Goal: Task Accomplishment & Management: Manage account settings

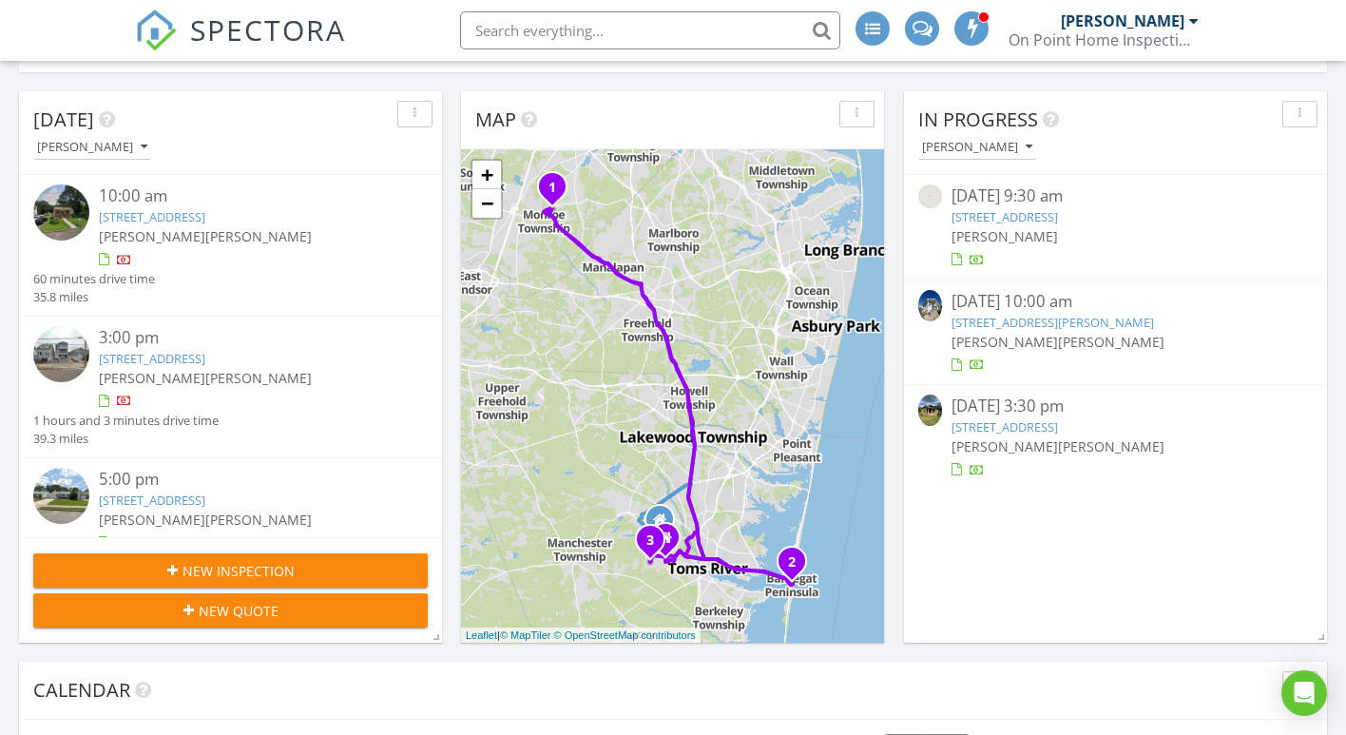
scroll to position [2349, 1347]
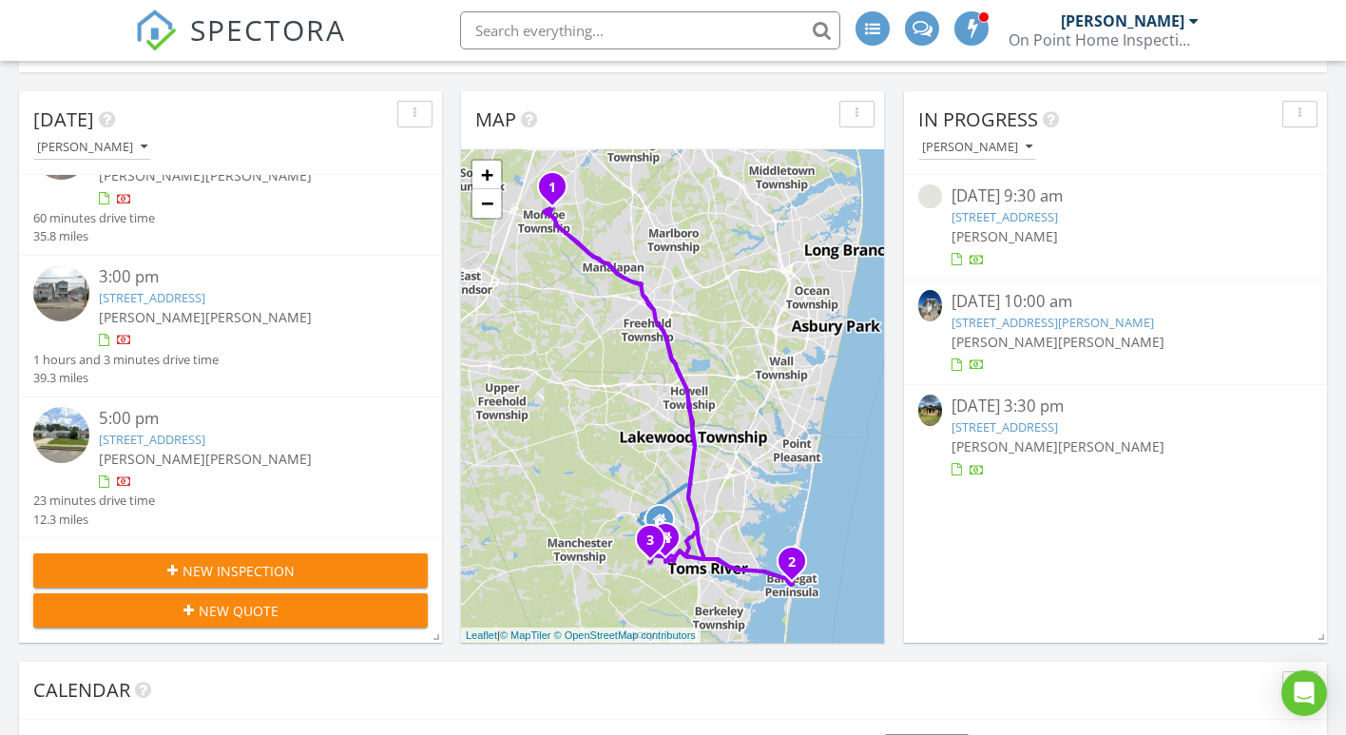
click at [975, 326] on link "120 W Chadwick Way, Lavallette, NJ 08735" at bounding box center [1053, 322] width 203 height 17
click at [1030, 209] on link "17 Rabbit Ct, Manchester Township, NJ 08759" at bounding box center [1005, 216] width 106 height 17
click at [1030, 209] on link "[STREET_ADDRESS]" at bounding box center [1005, 216] width 106 height 17
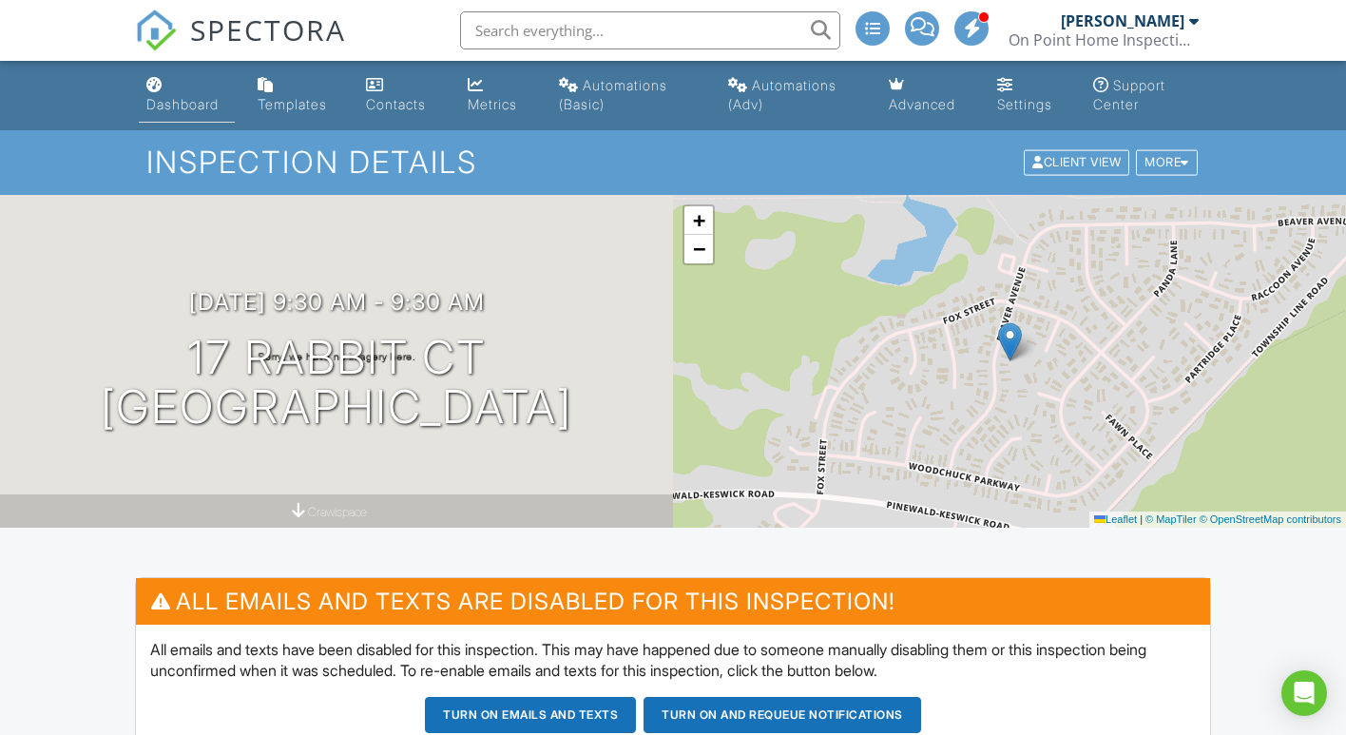
click at [183, 105] on div "Dashboard" at bounding box center [182, 104] width 72 height 16
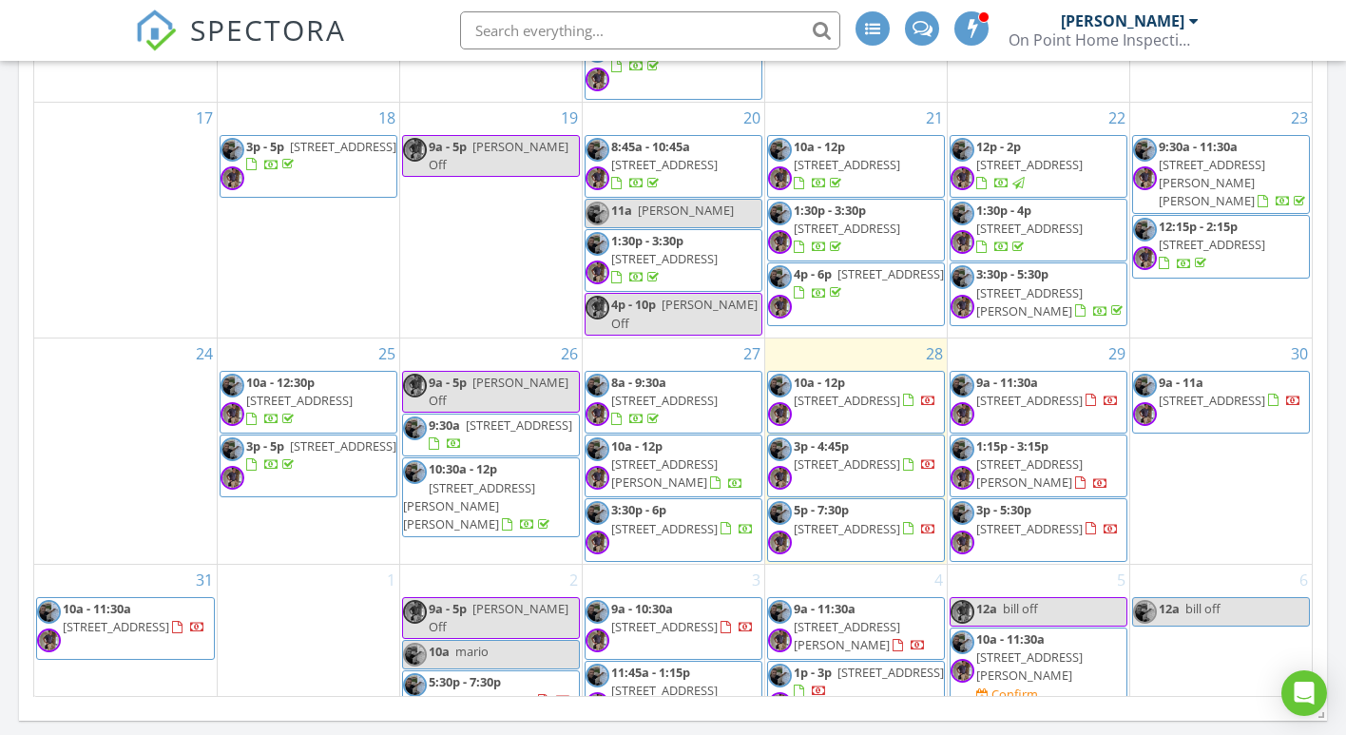
scroll to position [1261, 0]
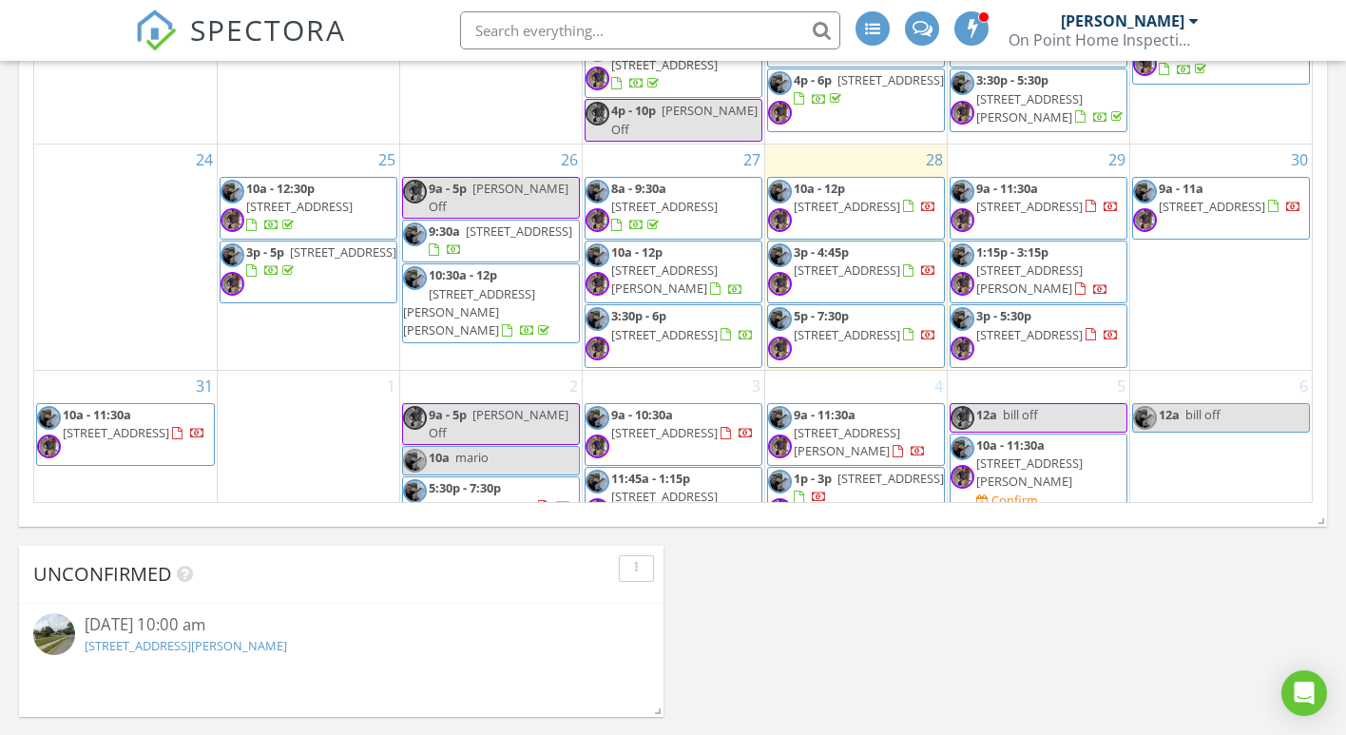
click at [1050, 445] on span "10a - 11:30a 14 Adriana Ct, Brick Township 08724 Confirm" at bounding box center [1039, 473] width 176 height 74
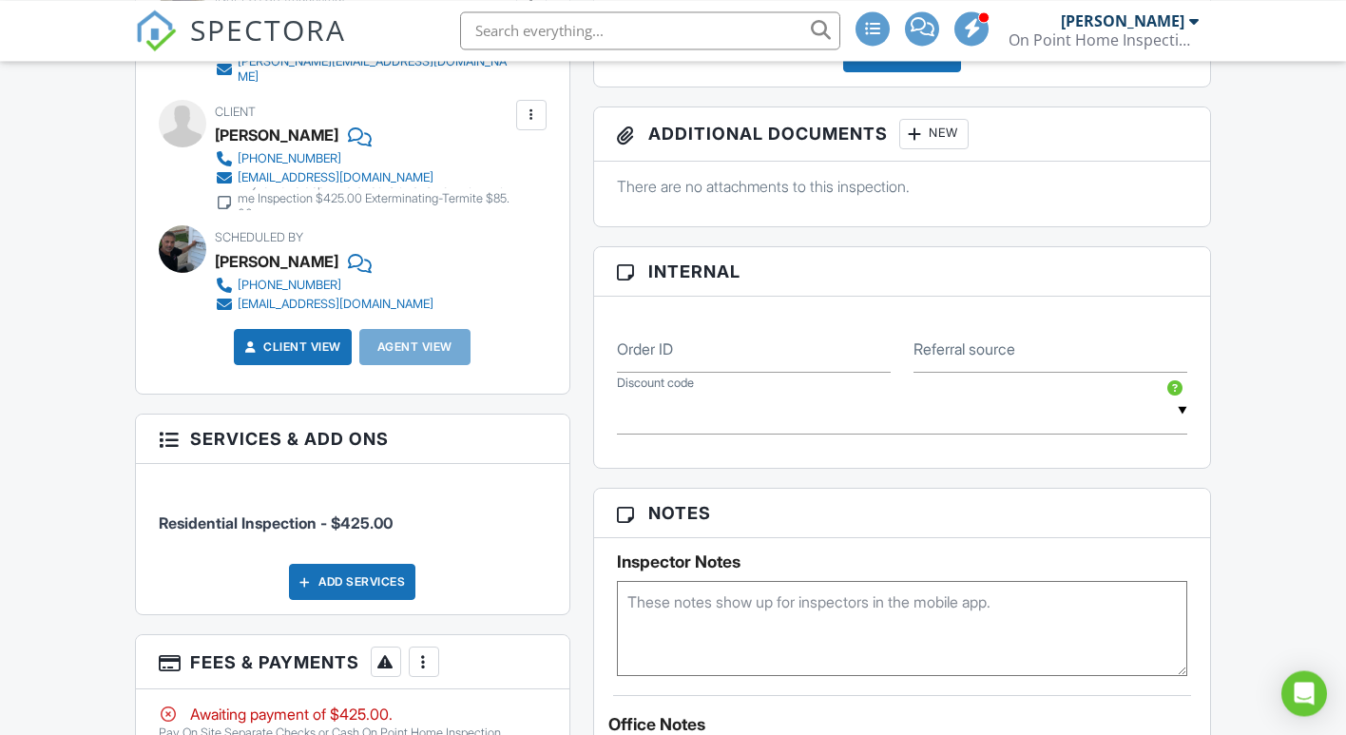
scroll to position [970, 0]
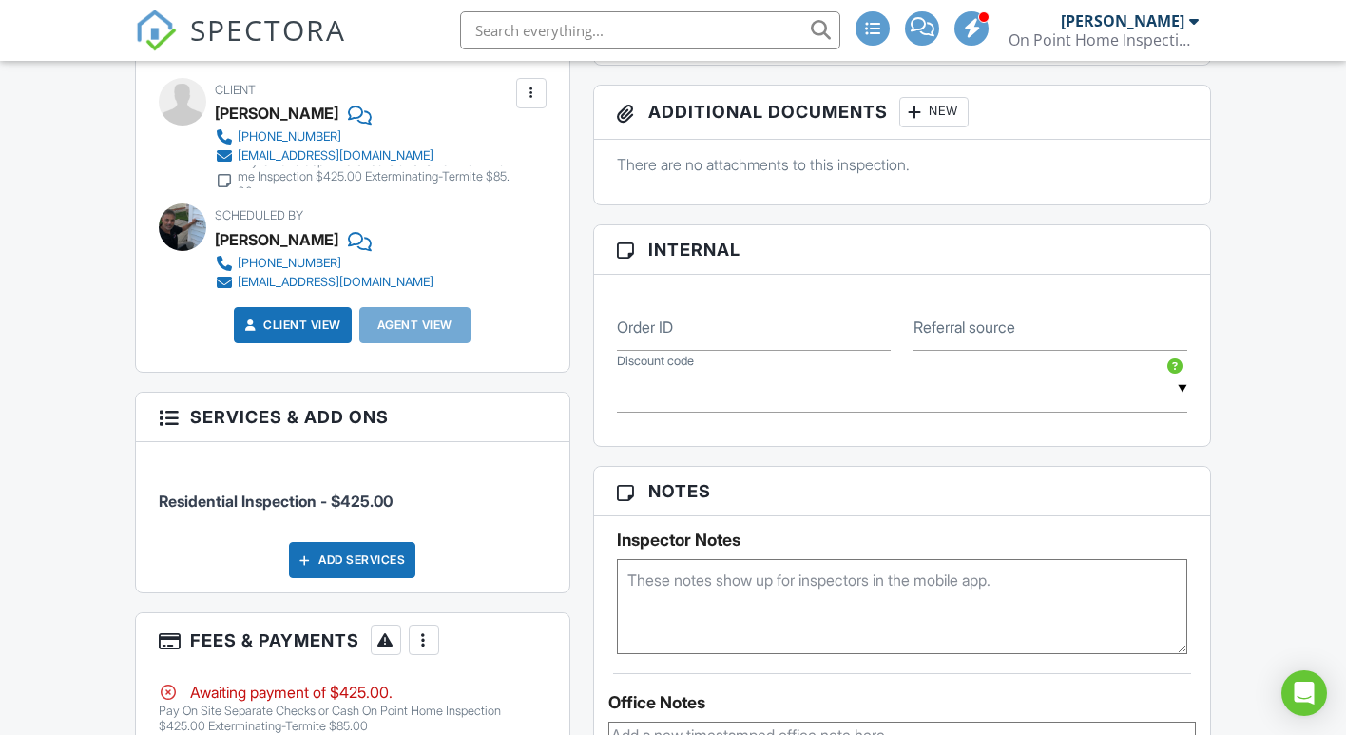
click at [532, 103] on div at bounding box center [531, 93] width 19 height 19
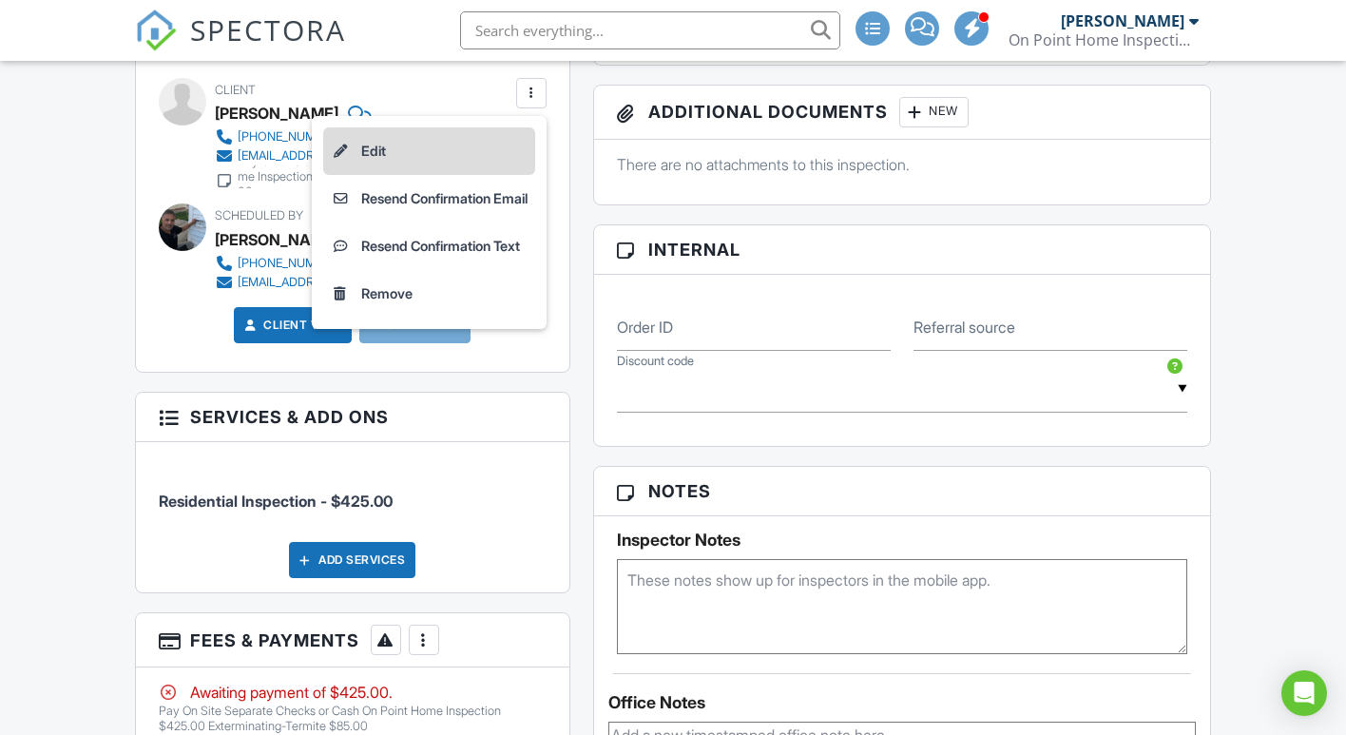
click at [368, 175] on li "Edit" at bounding box center [429, 151] width 212 height 48
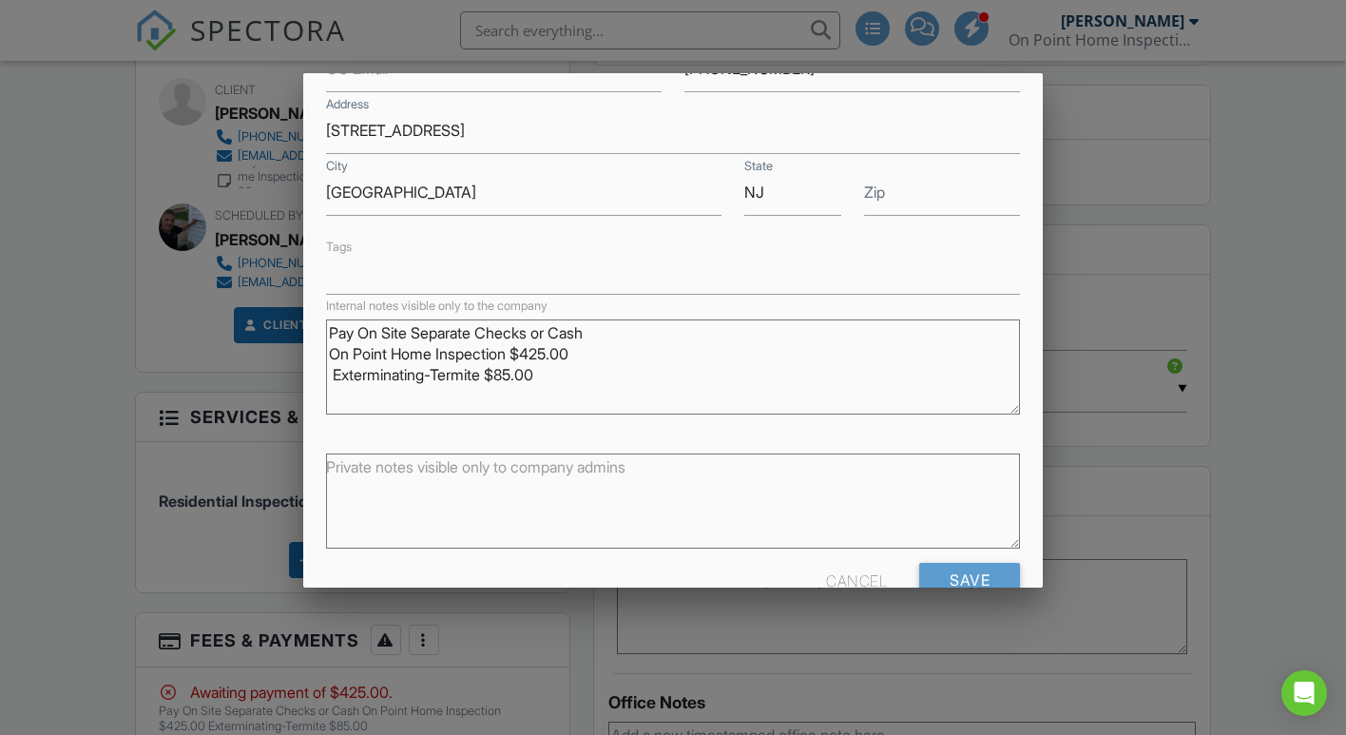
scroll to position [342, 0]
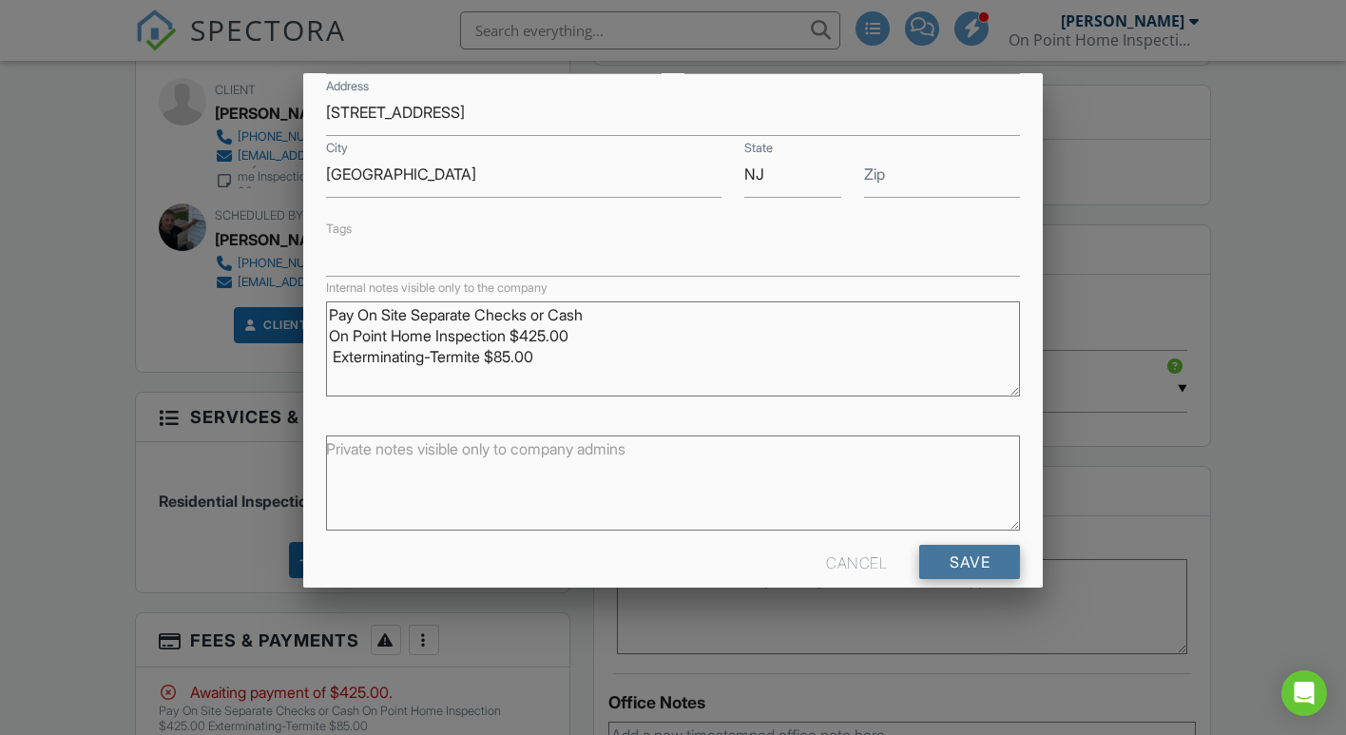
click at [975, 563] on input "Save" at bounding box center [969, 562] width 101 height 34
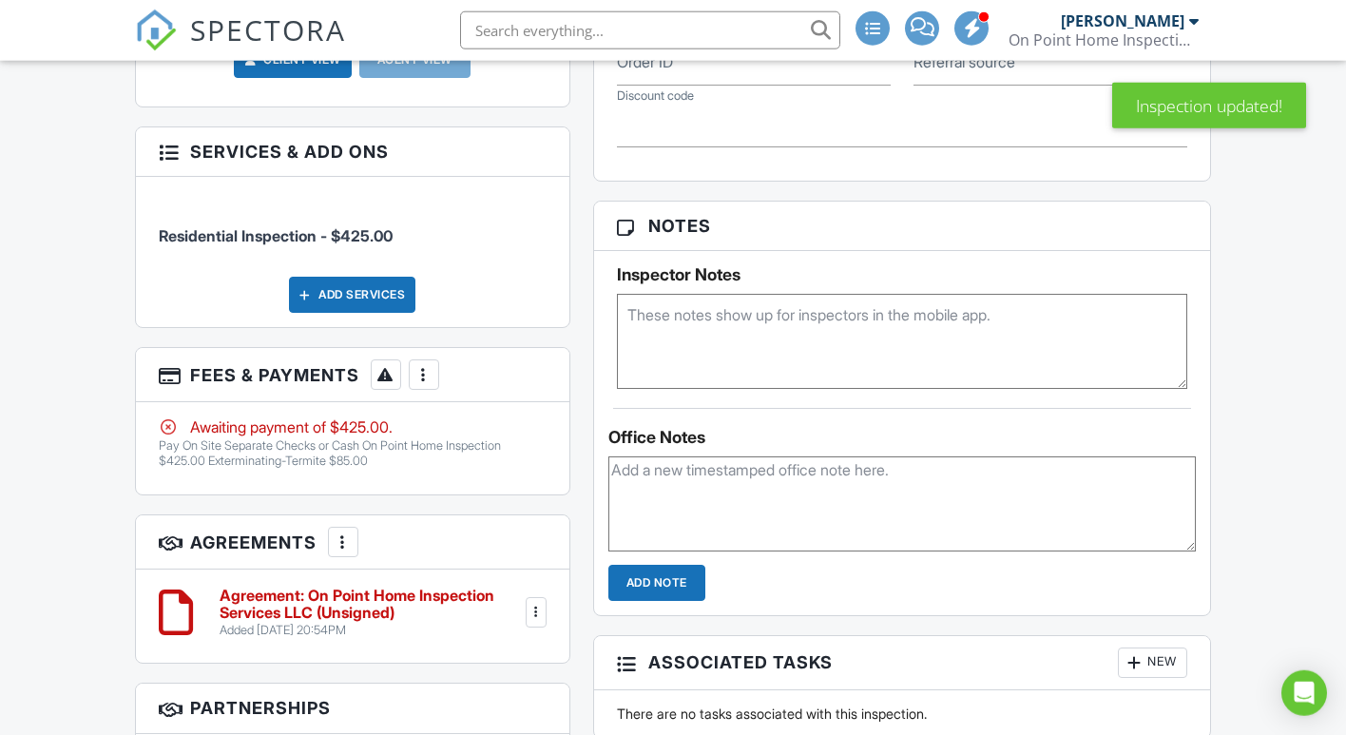
scroll to position [1261, 0]
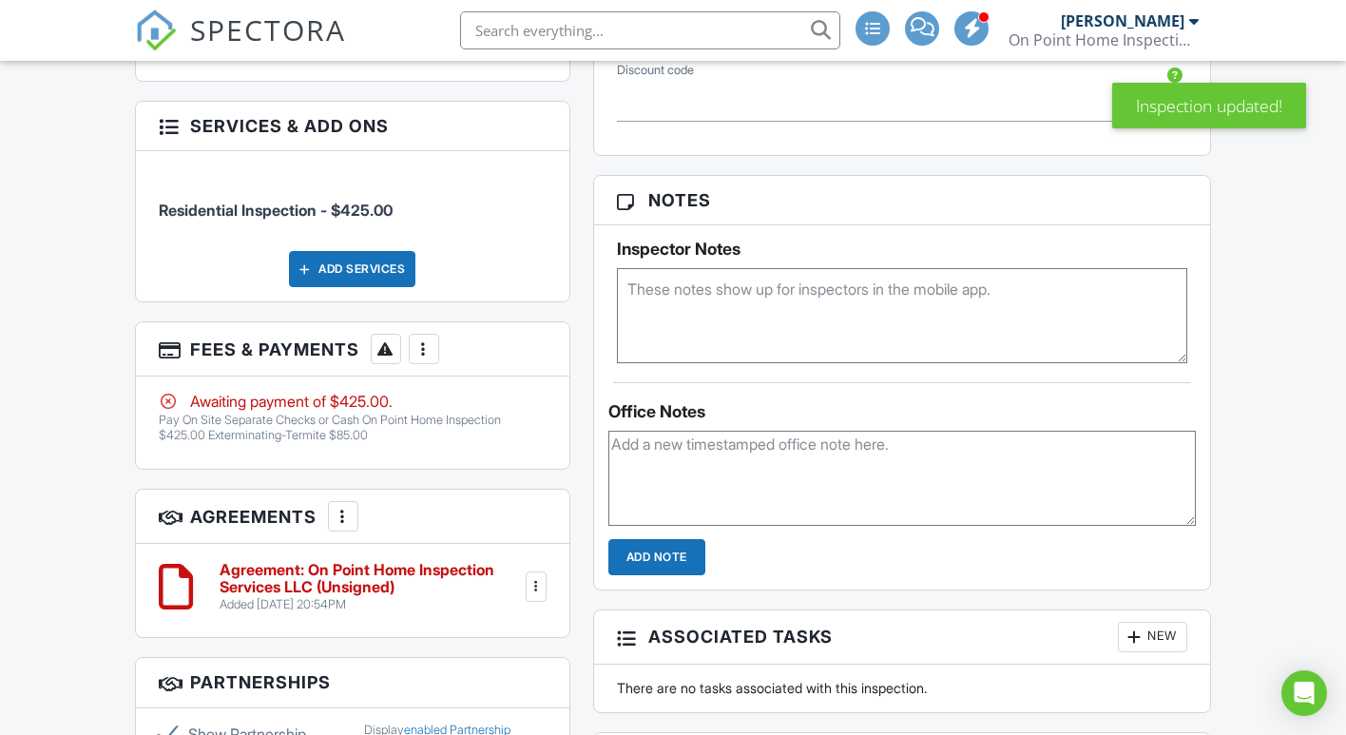
click at [415, 358] on div at bounding box center [424, 348] width 19 height 19
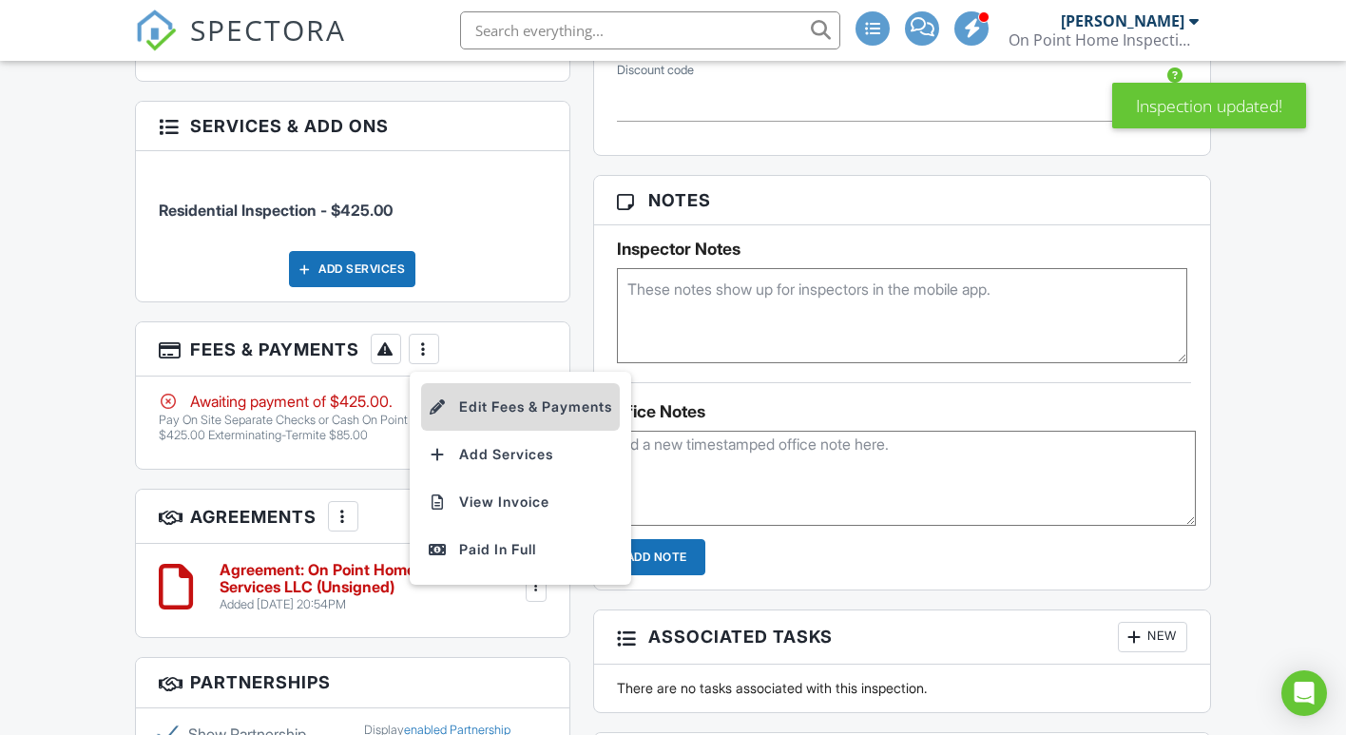
click at [476, 431] on li "Edit Fees & Payments" at bounding box center [520, 407] width 199 height 48
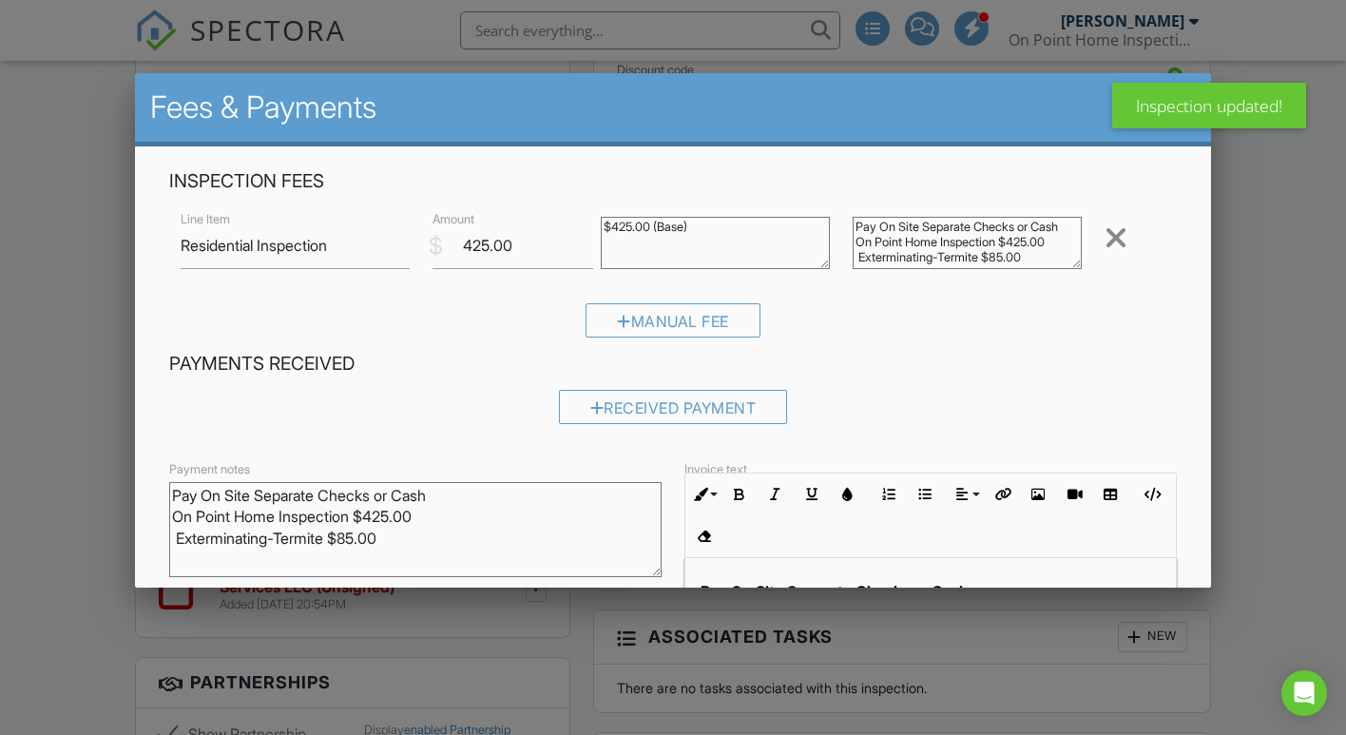
click at [1232, 450] on div at bounding box center [673, 364] width 1346 height 918
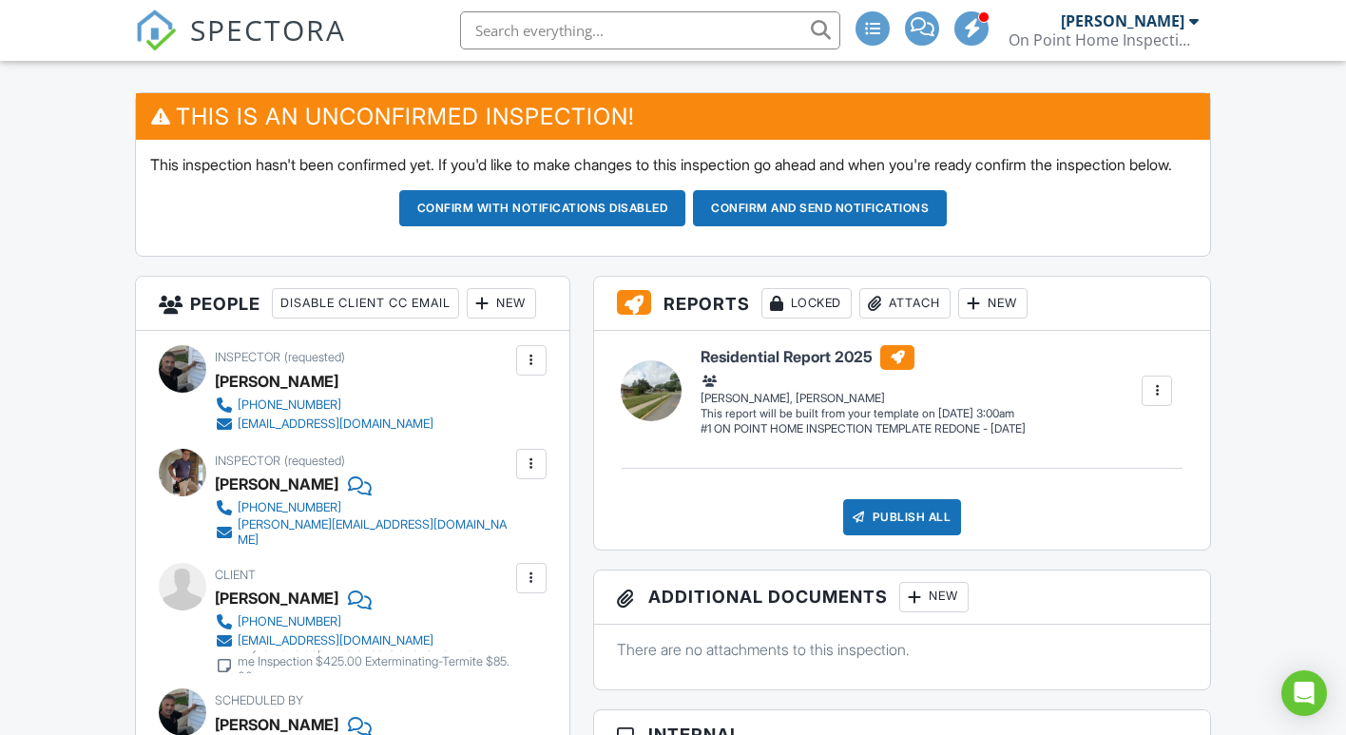
scroll to position [582, 0]
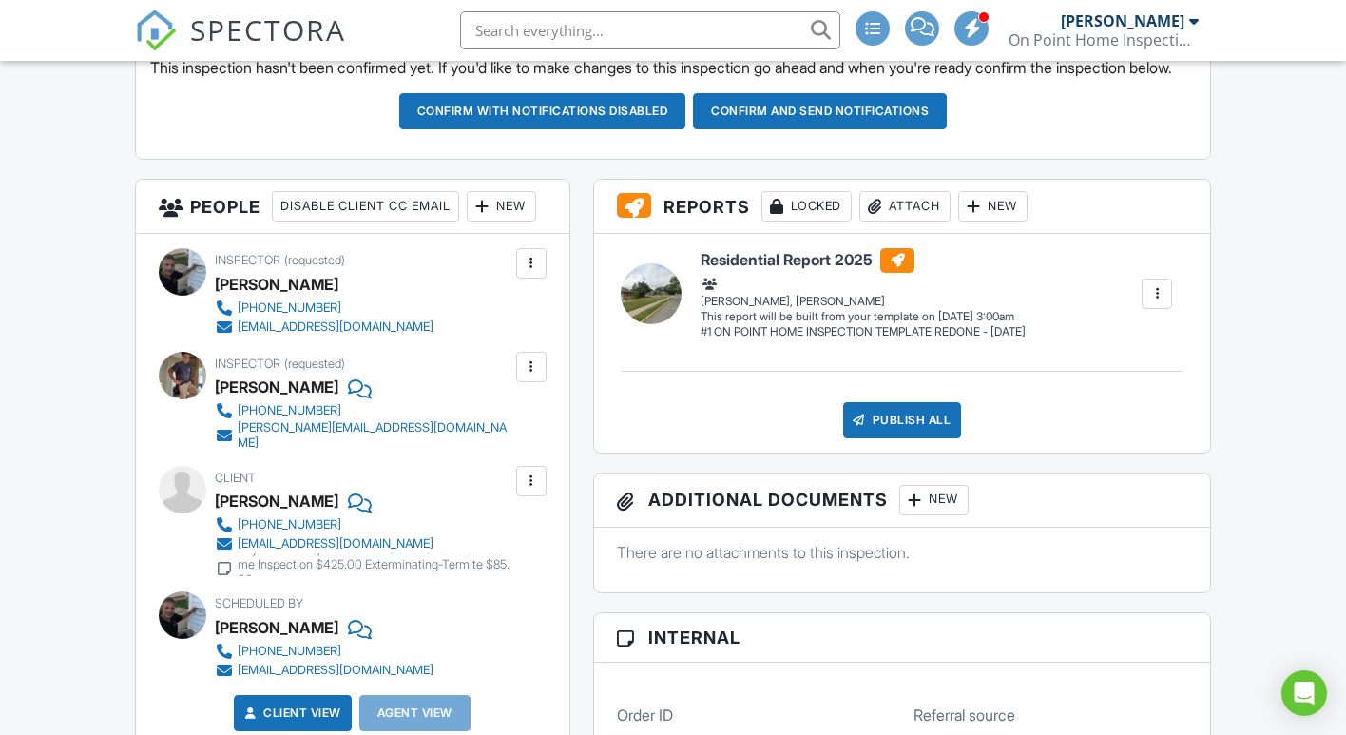
click at [528, 491] on div at bounding box center [531, 481] width 19 height 19
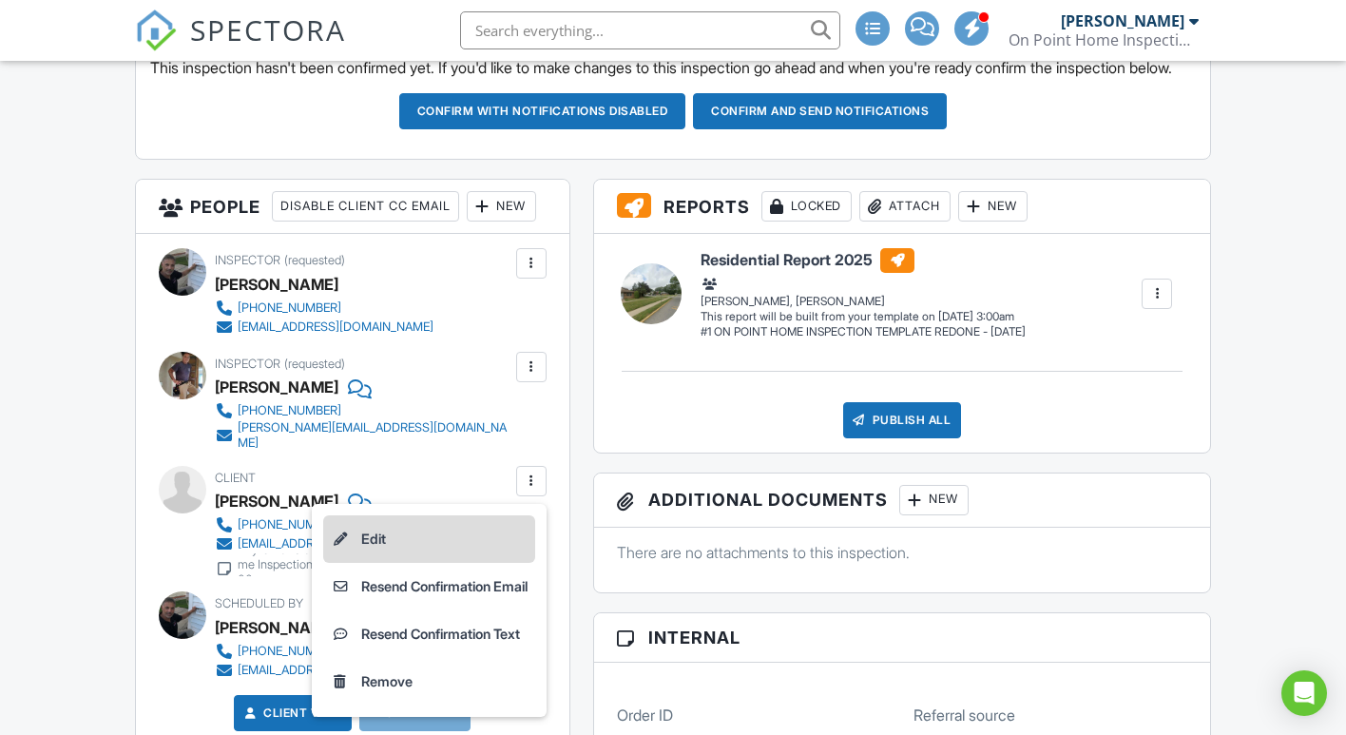
click at [357, 563] on li "Edit" at bounding box center [429, 539] width 212 height 48
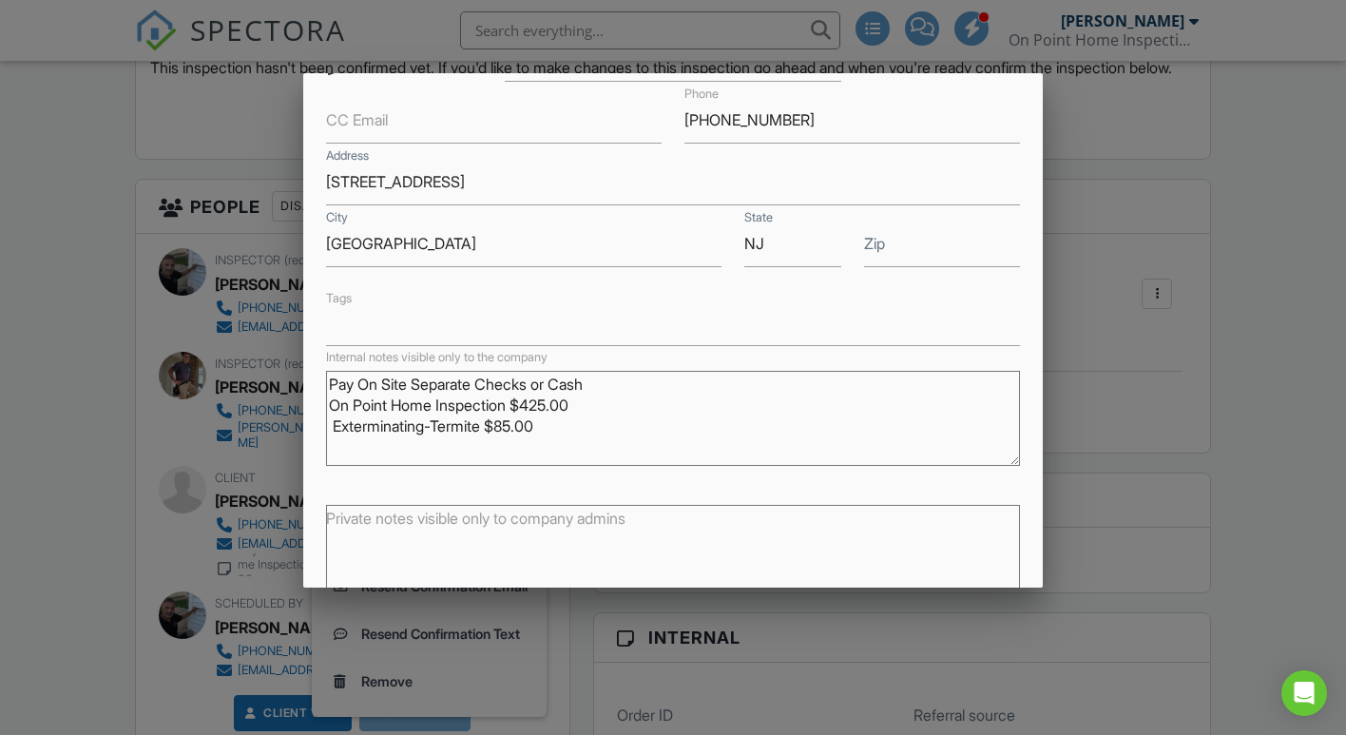
scroll to position [342, 0]
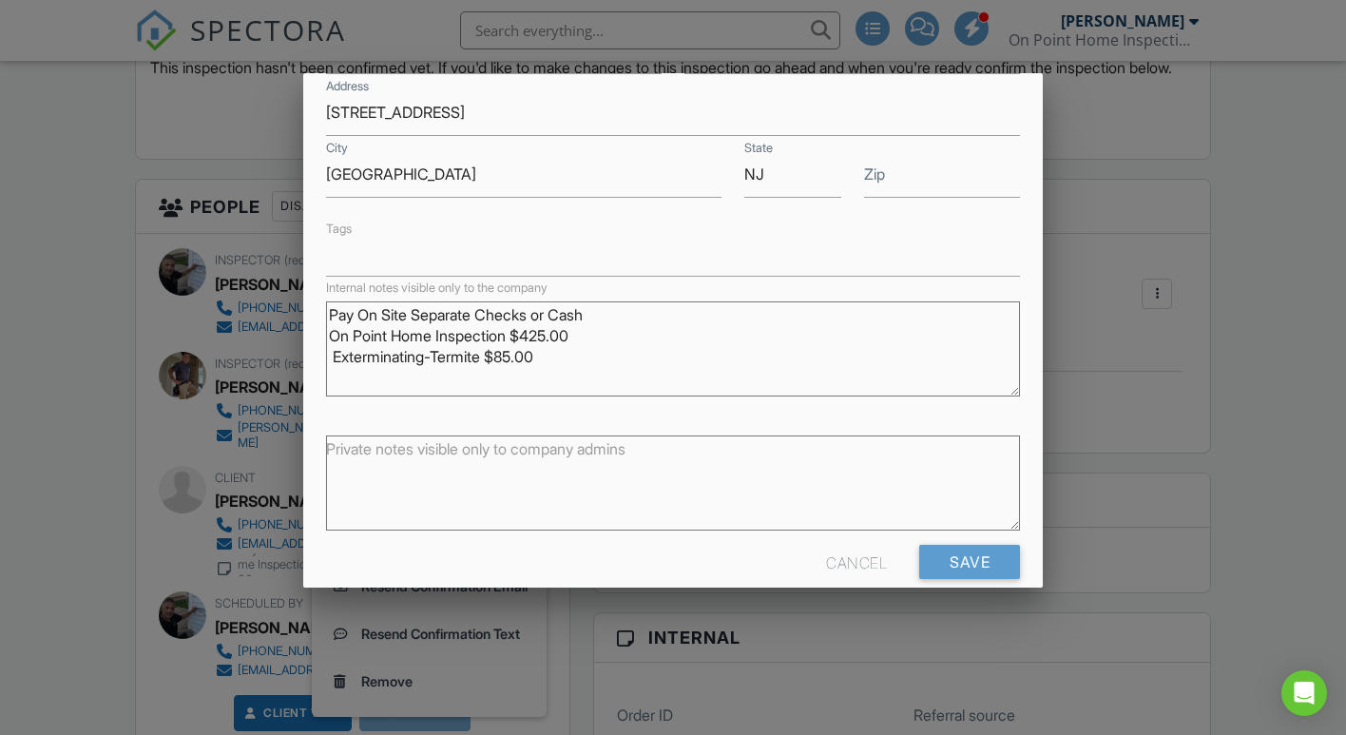
click at [1301, 466] on div at bounding box center [673, 364] width 1346 height 918
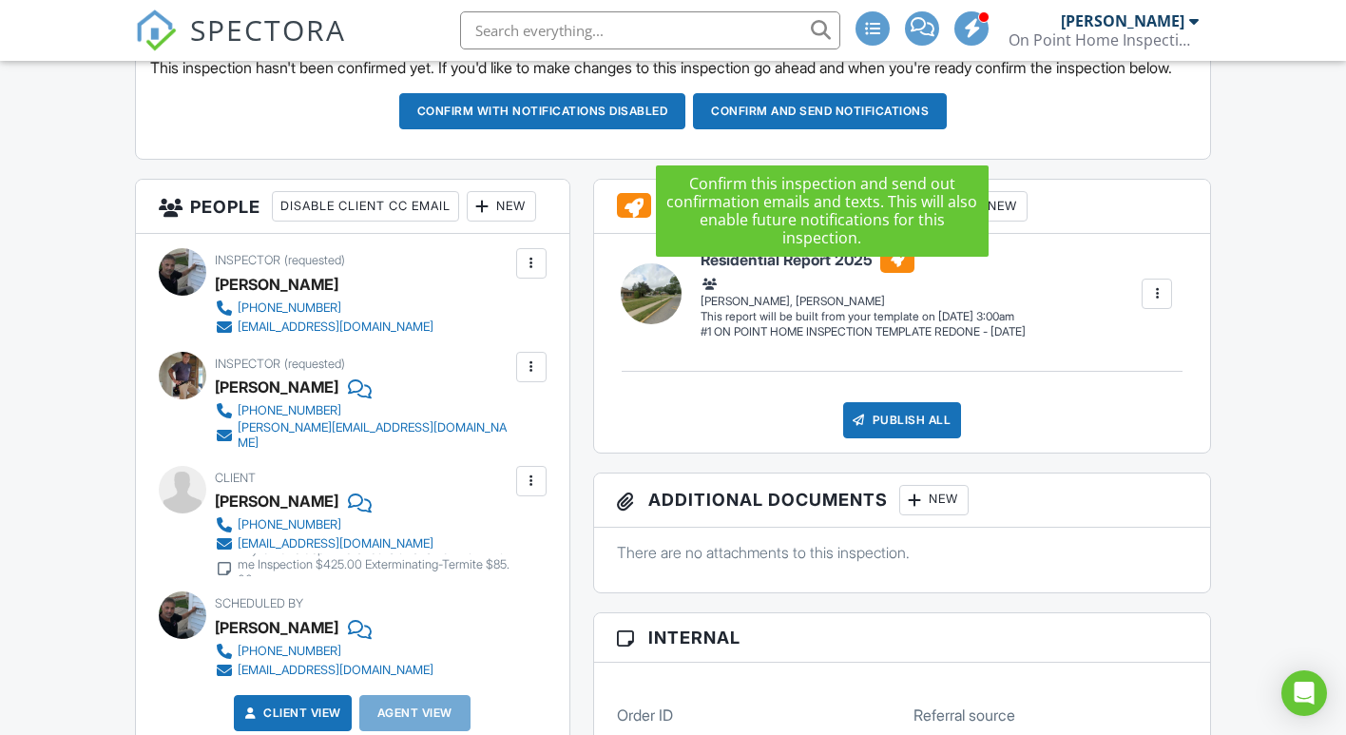
click at [686, 129] on button "Confirm and send notifications" at bounding box center [542, 111] width 287 height 36
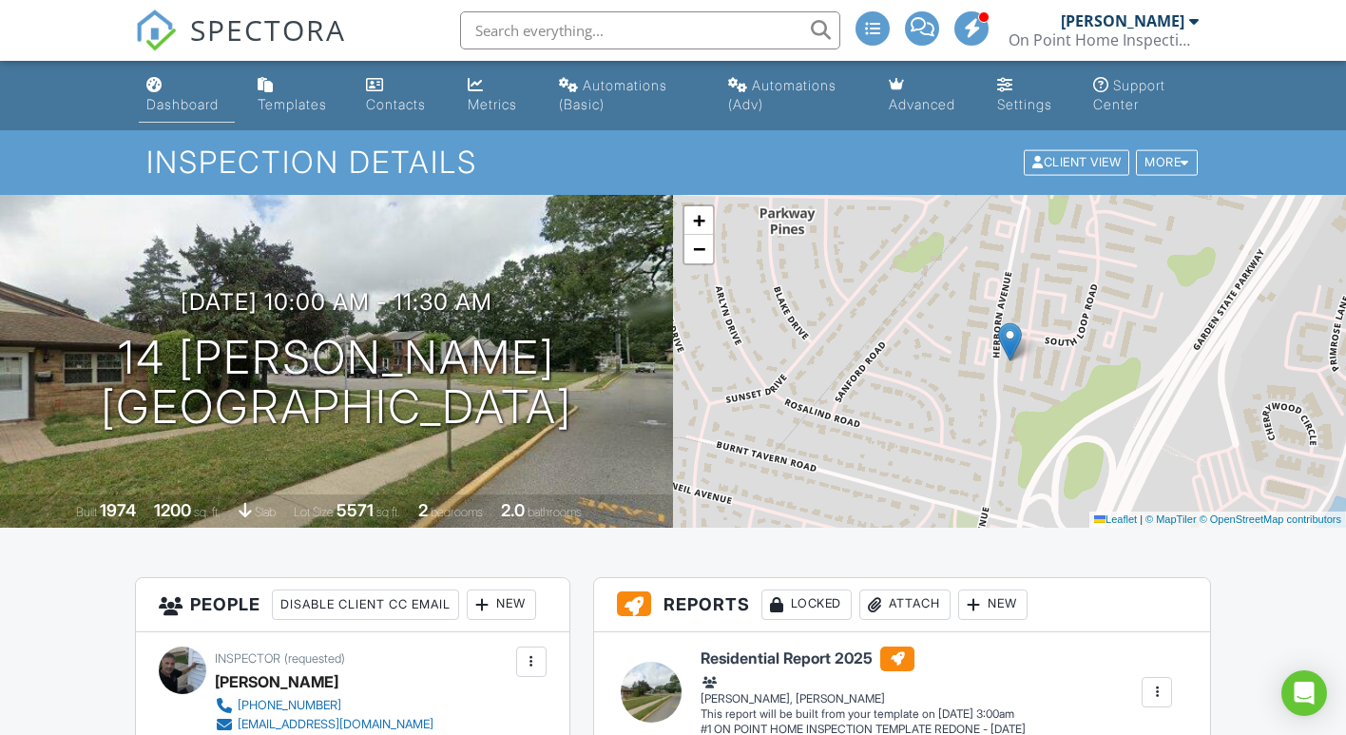
click at [183, 108] on div "Dashboard" at bounding box center [182, 104] width 72 height 16
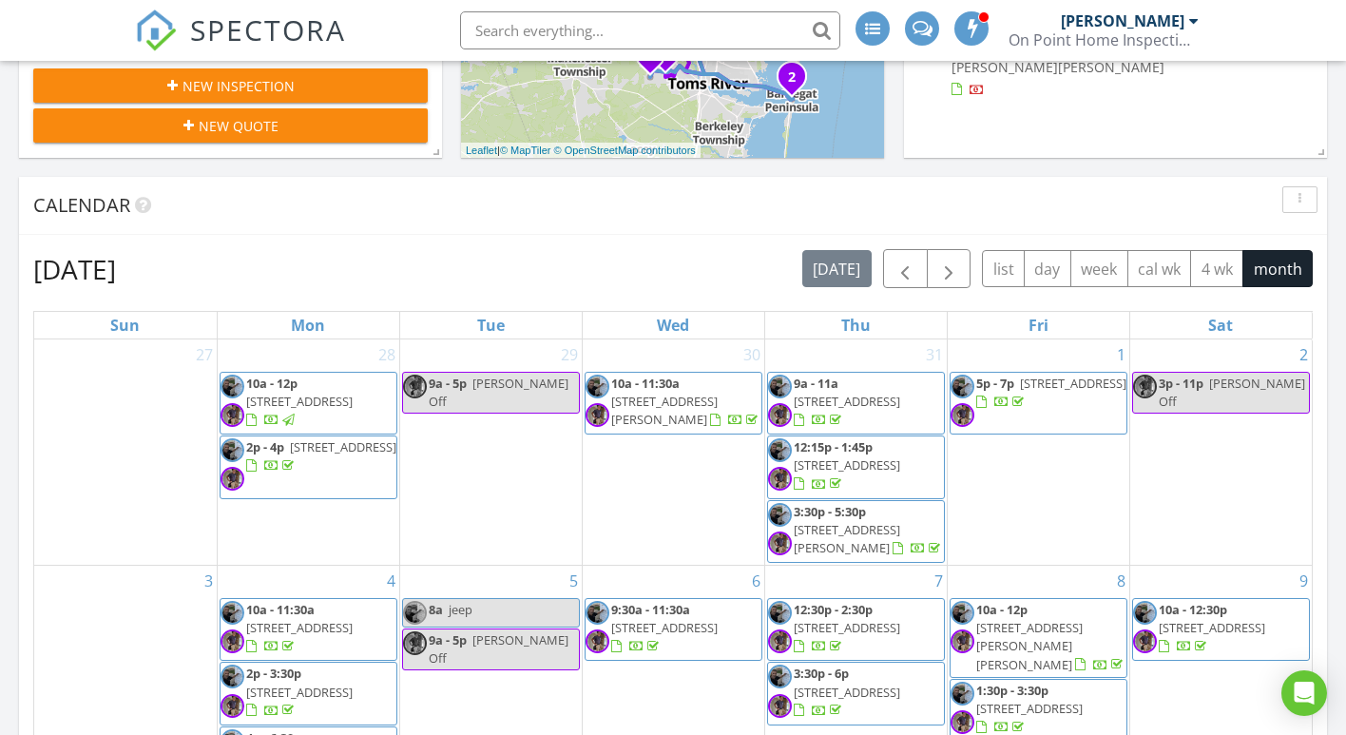
scroll to position [291, 0]
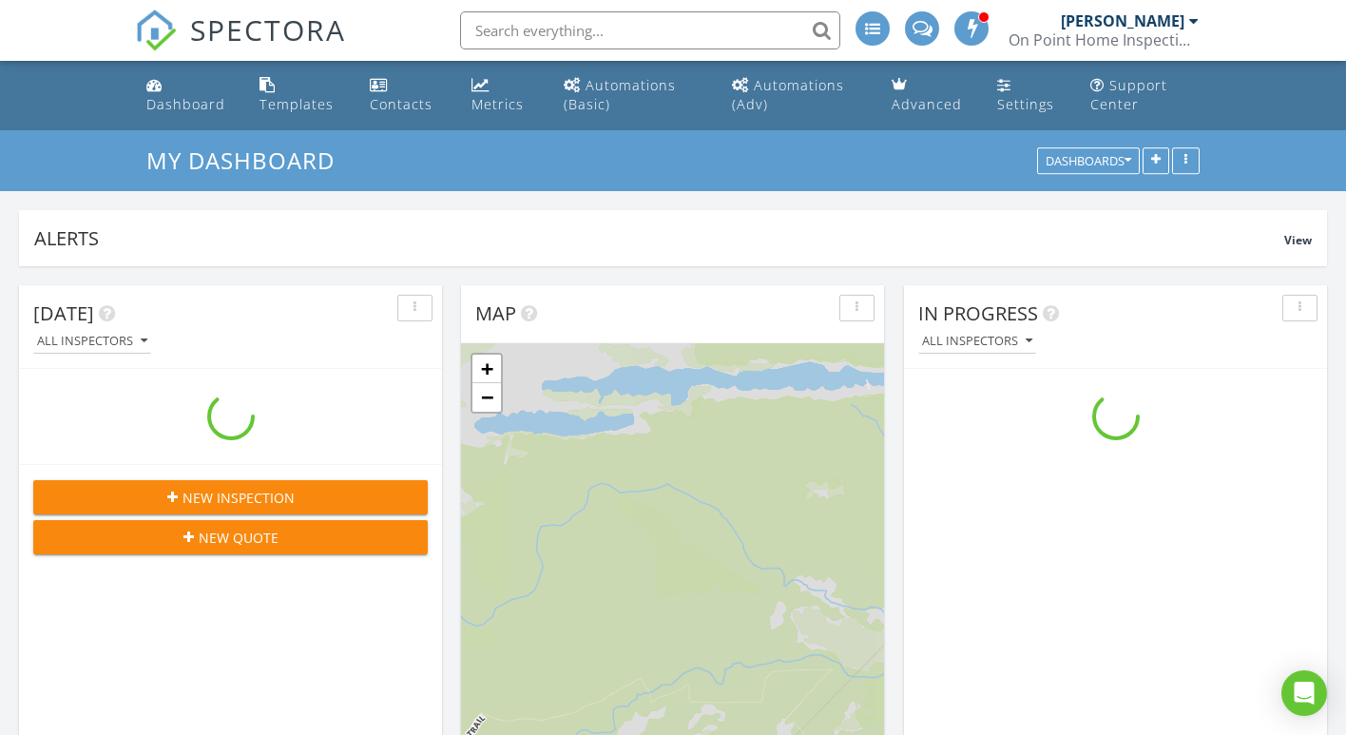
scroll to position [2349, 1347]
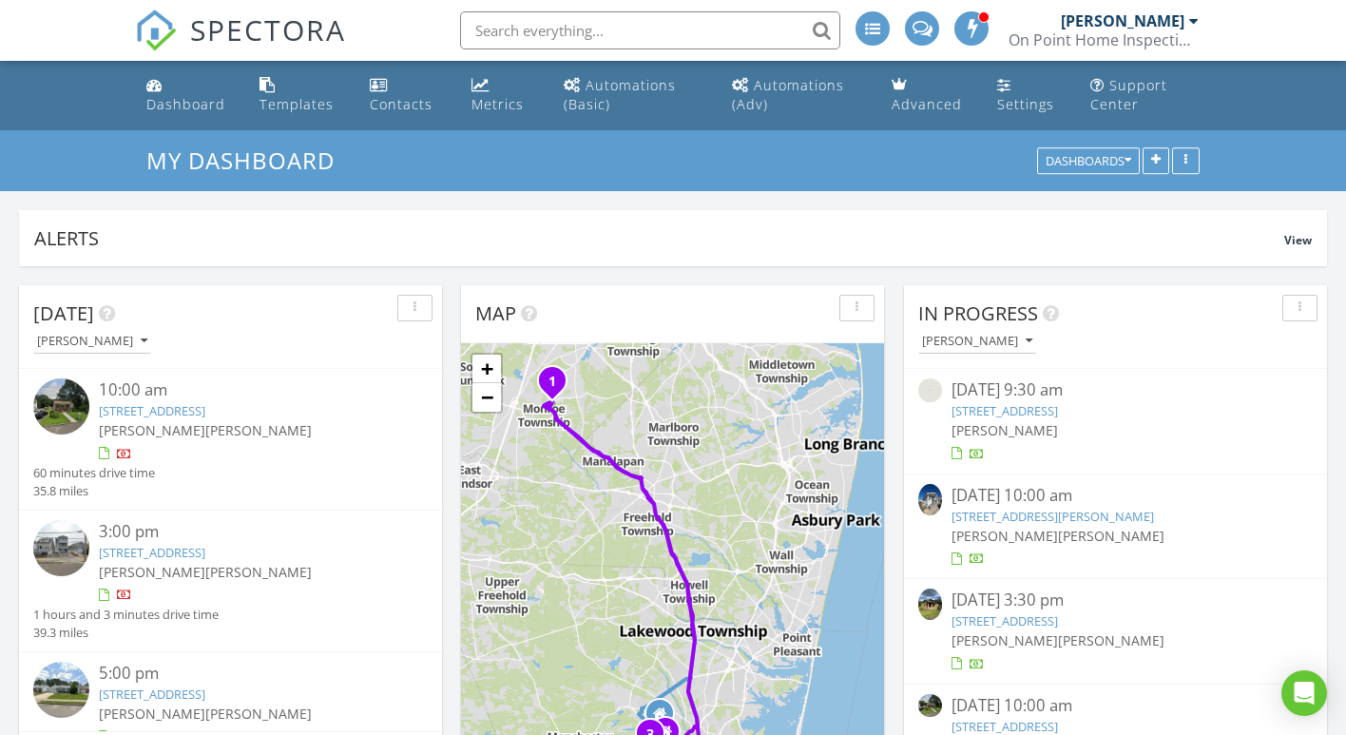
click at [1029, 512] on link "120 W Chadwick Way, Lavallette, NJ 08735" at bounding box center [1053, 516] width 203 height 17
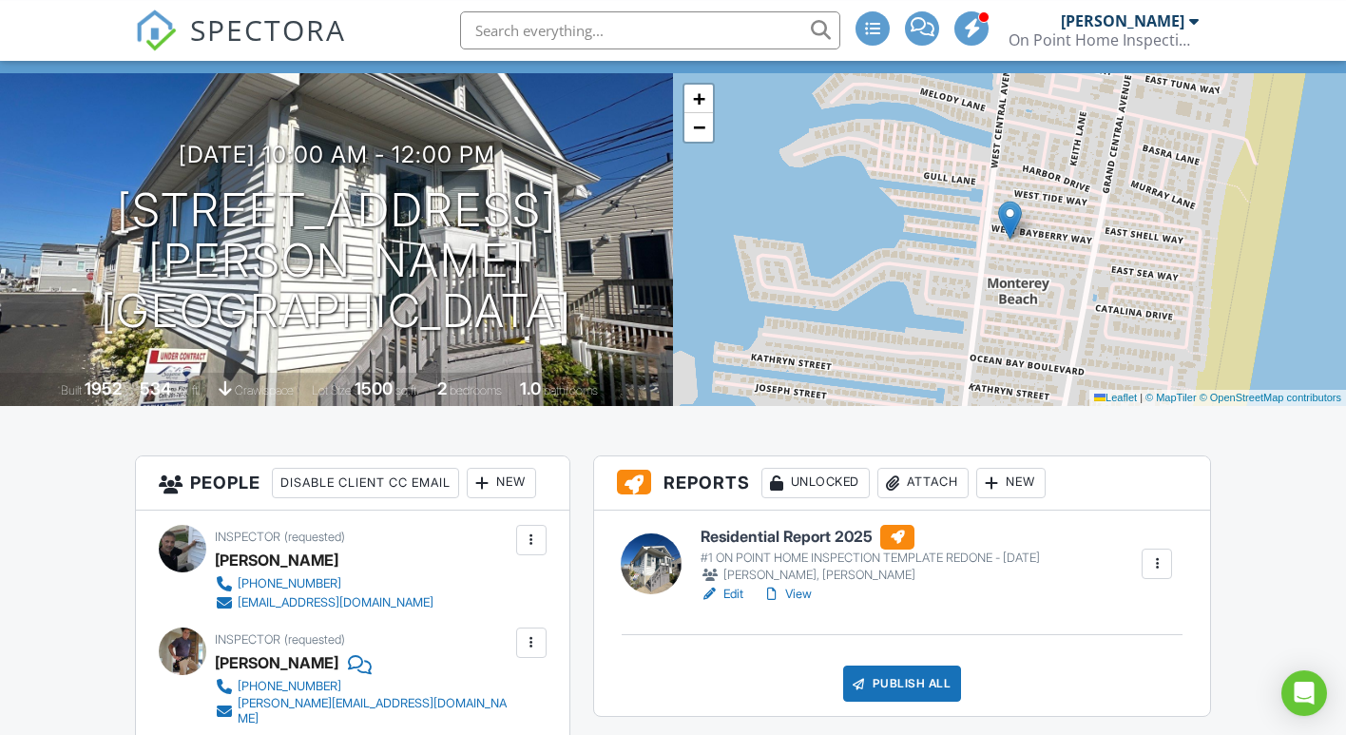
scroll to position [194, 0]
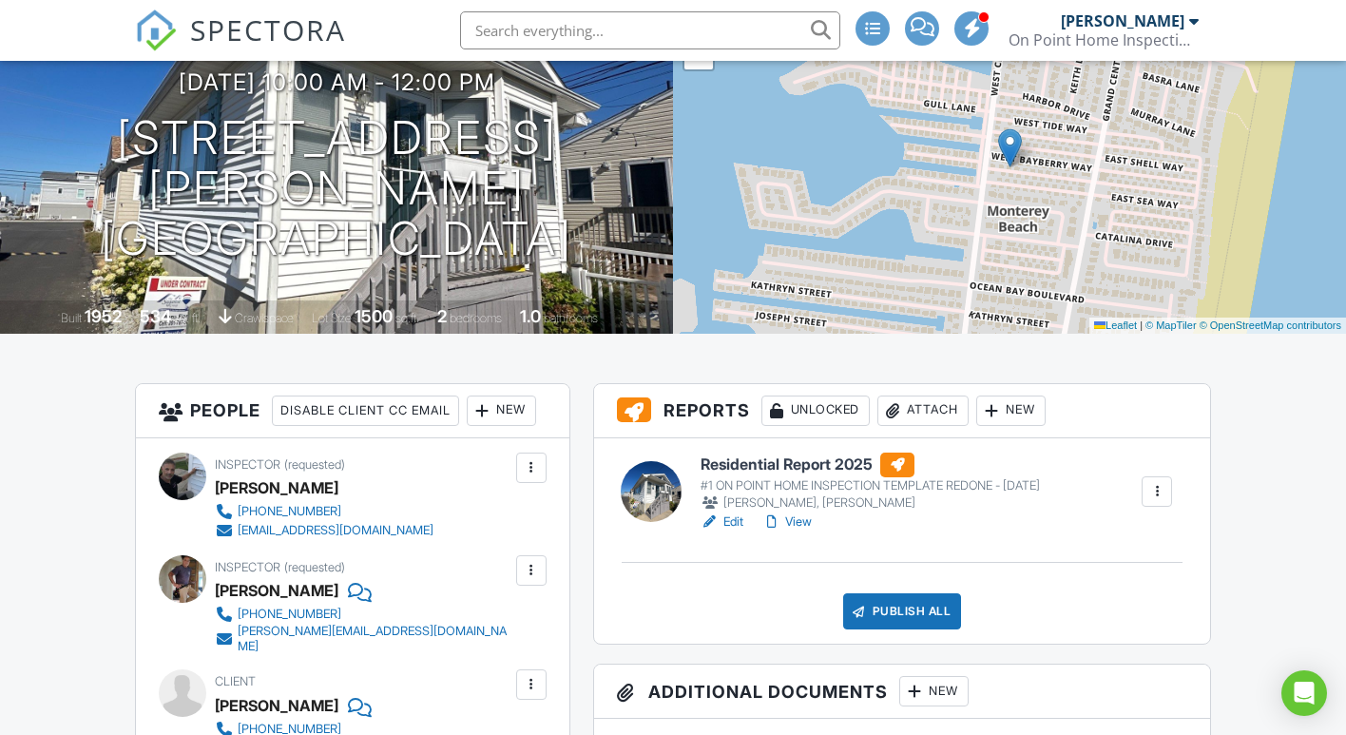
click at [726, 517] on link "Edit" at bounding box center [722, 521] width 43 height 19
